Goal: Information Seeking & Learning: Find specific fact

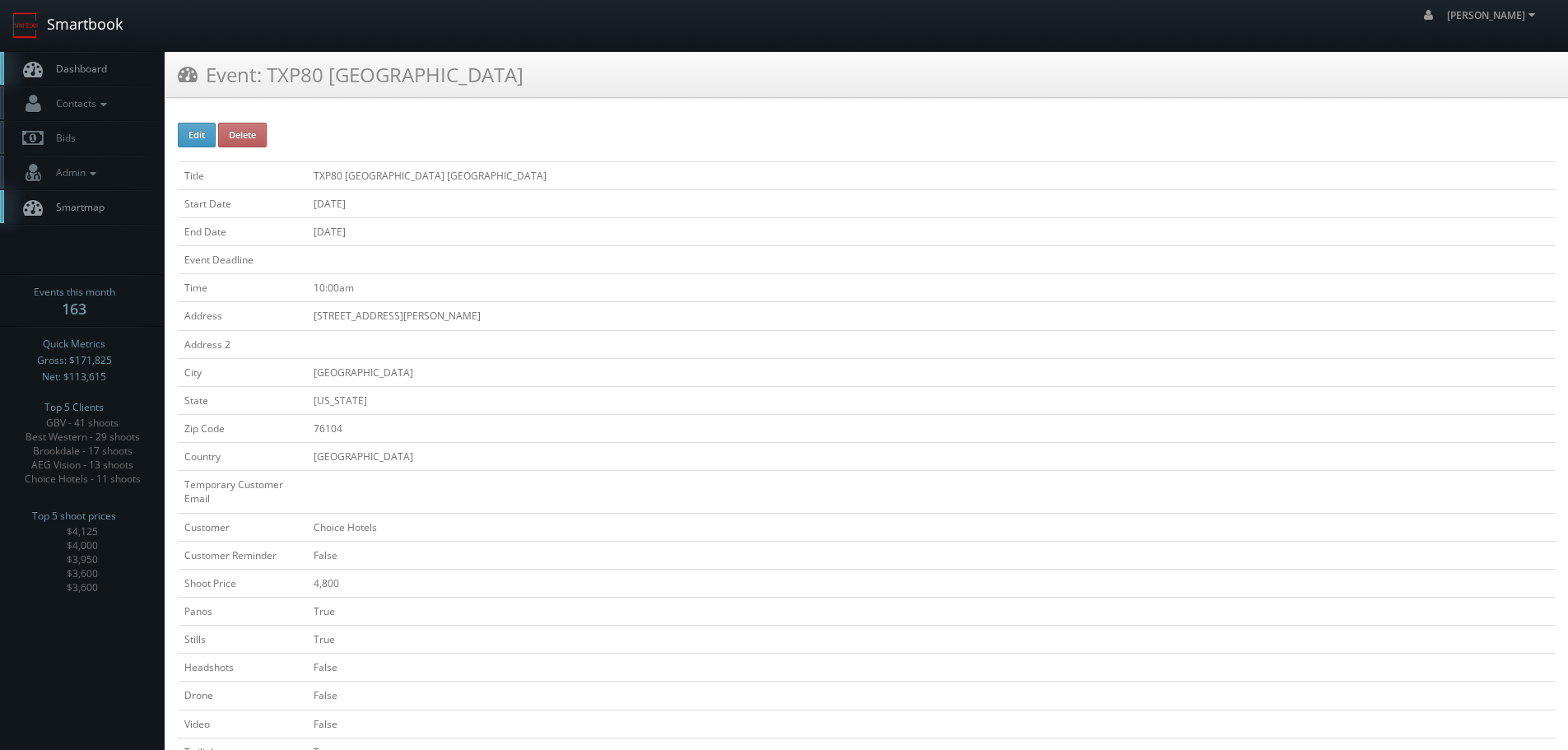
click at [93, 27] on link "Smartbook" at bounding box center [67, 26] width 135 height 51
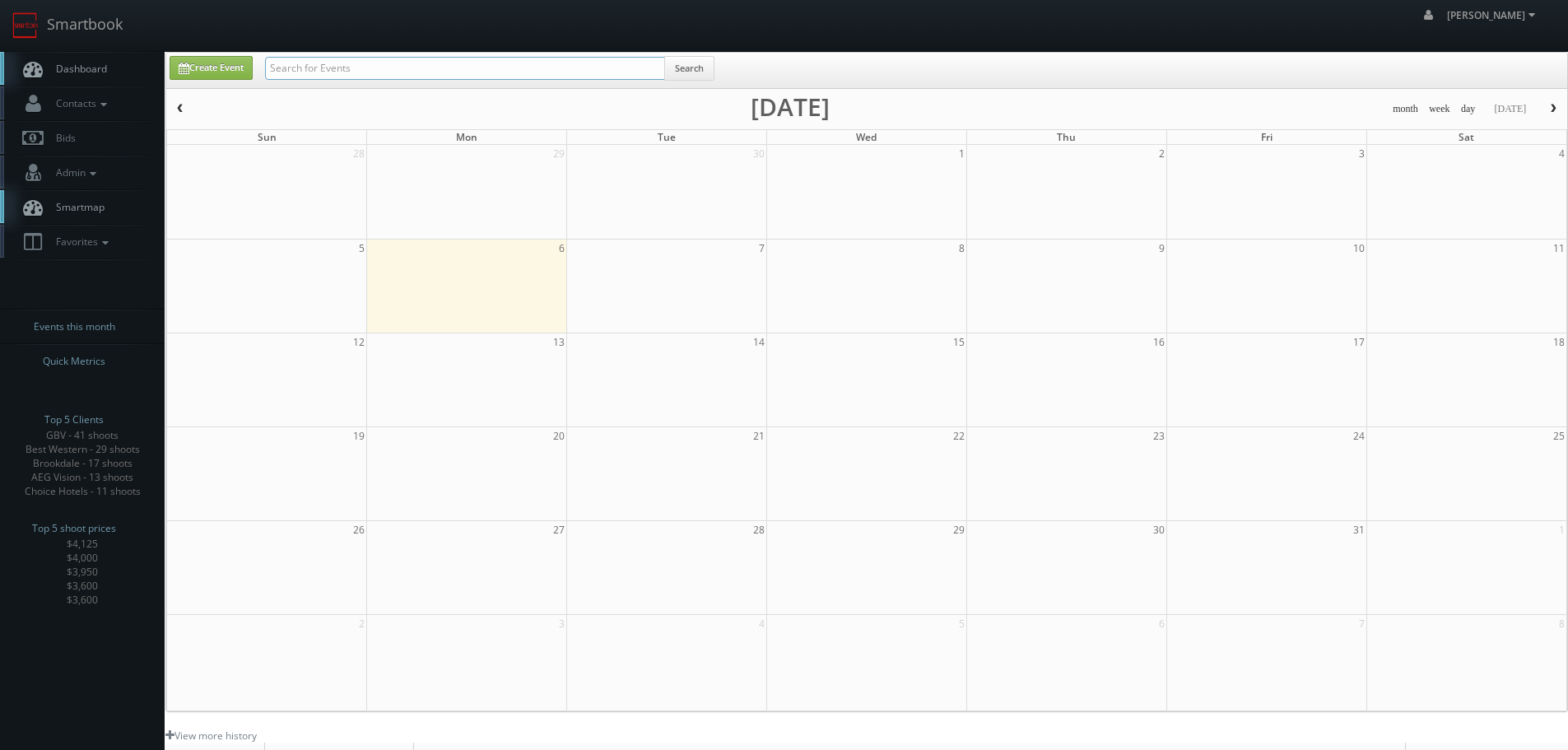
drag, startPoint x: 0, startPoint y: 0, endPoint x: 414, endPoint y: 70, distance: 419.9
click at [414, 70] on input "text" at bounding box center [465, 69] width 400 height 23
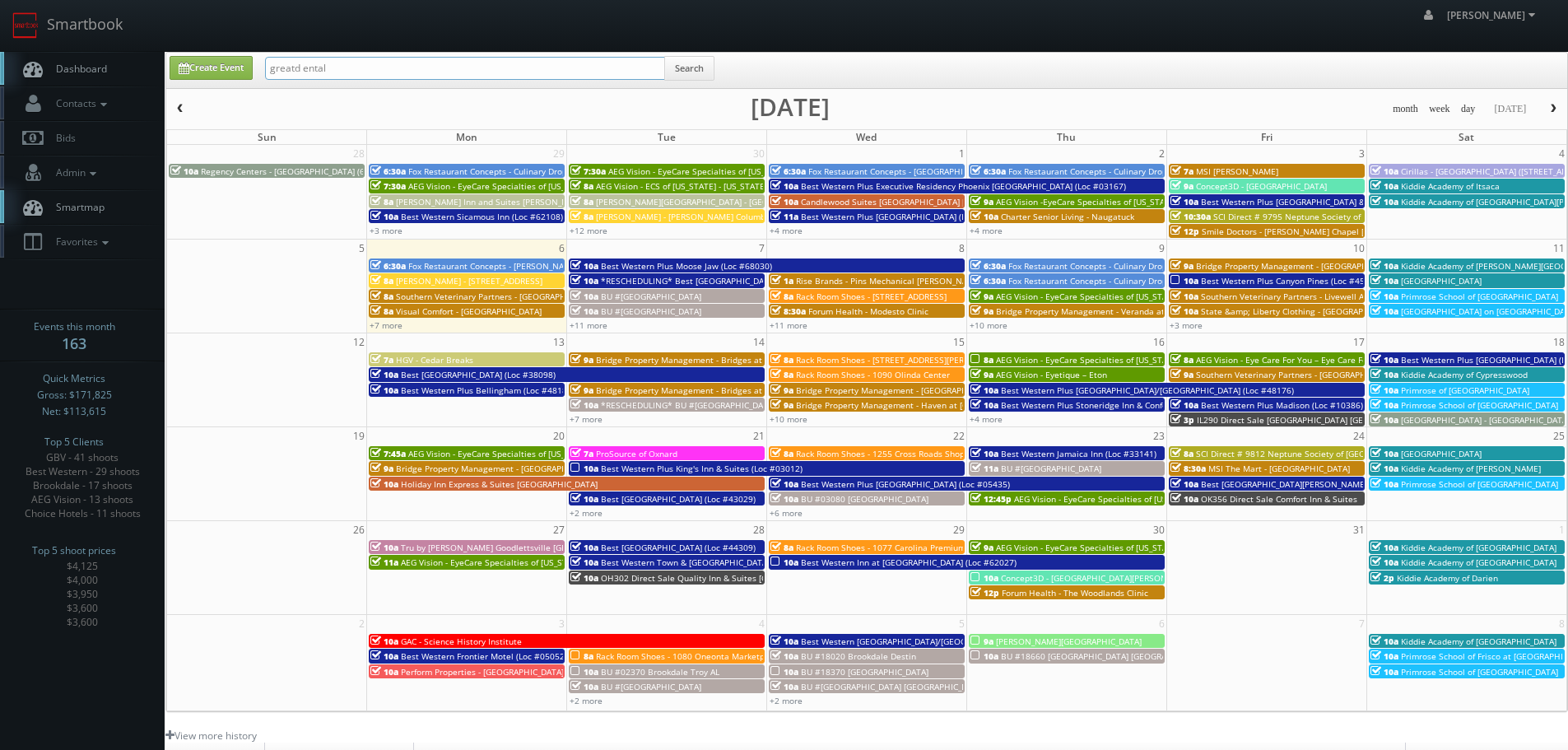
click at [306, 70] on input "greatd ental" at bounding box center [465, 69] width 400 height 23
type input "great dental"
